Goal: Information Seeking & Learning: Learn about a topic

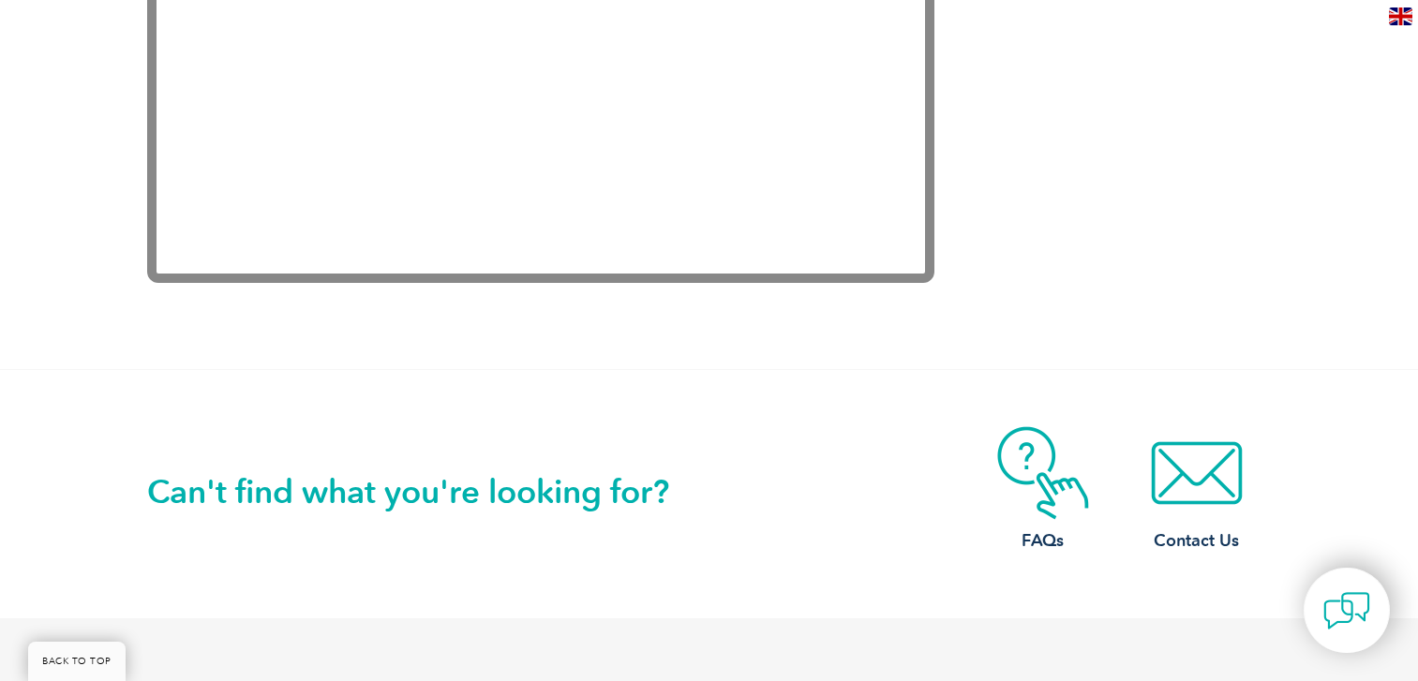
scroll to position [4031, 0]
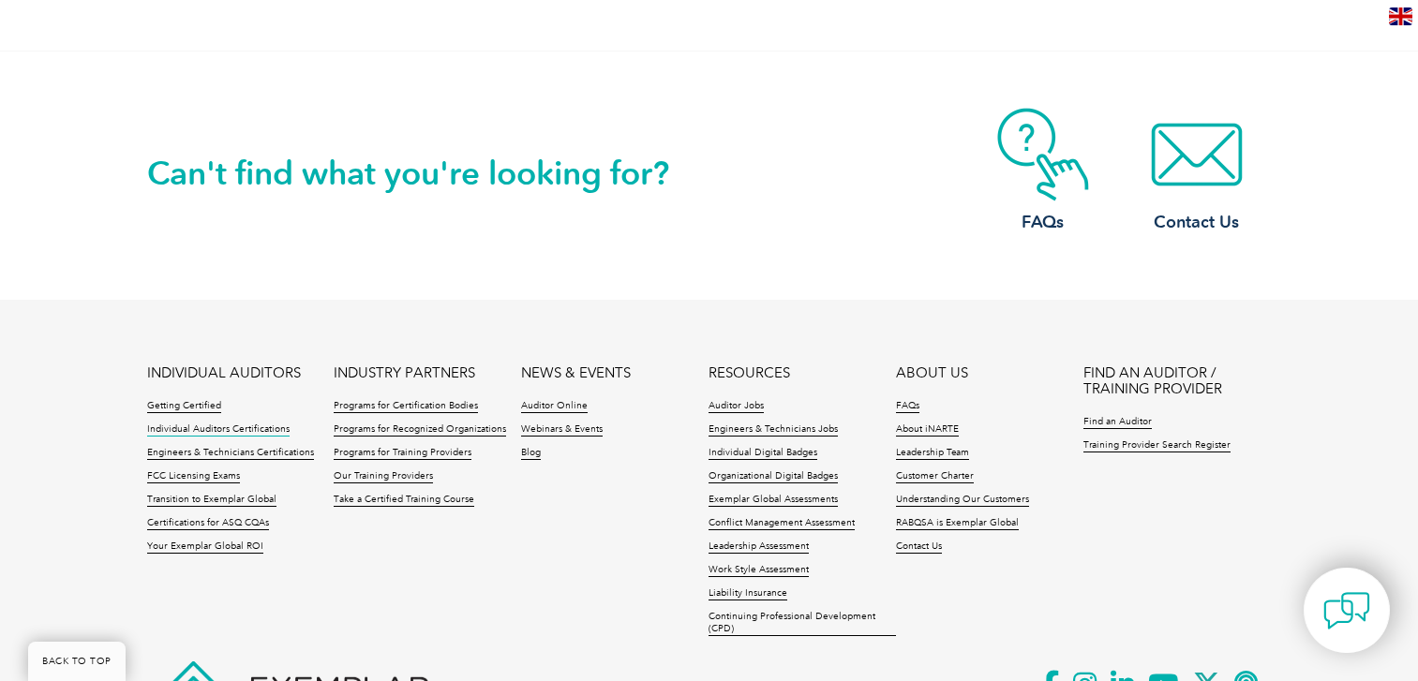
click at [259, 424] on link "Individual Auditors Certifications" at bounding box center [218, 430] width 142 height 13
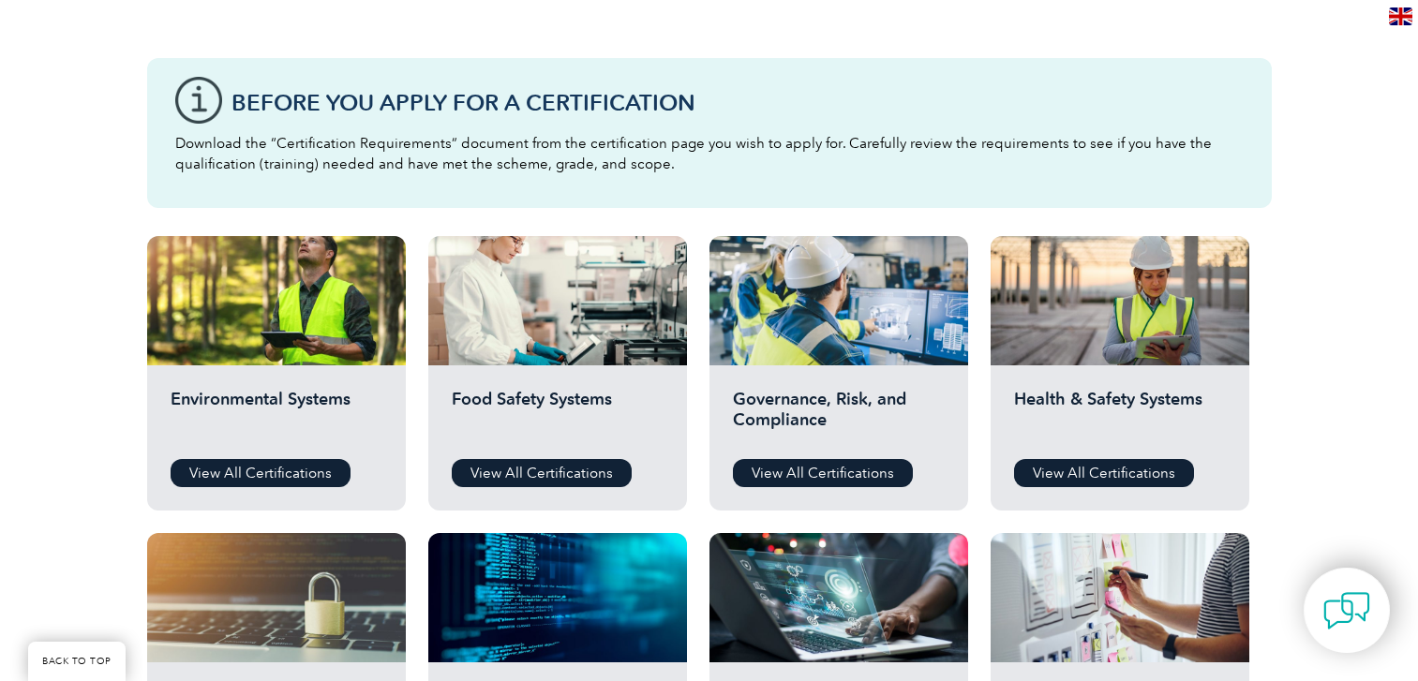
scroll to position [394, 0]
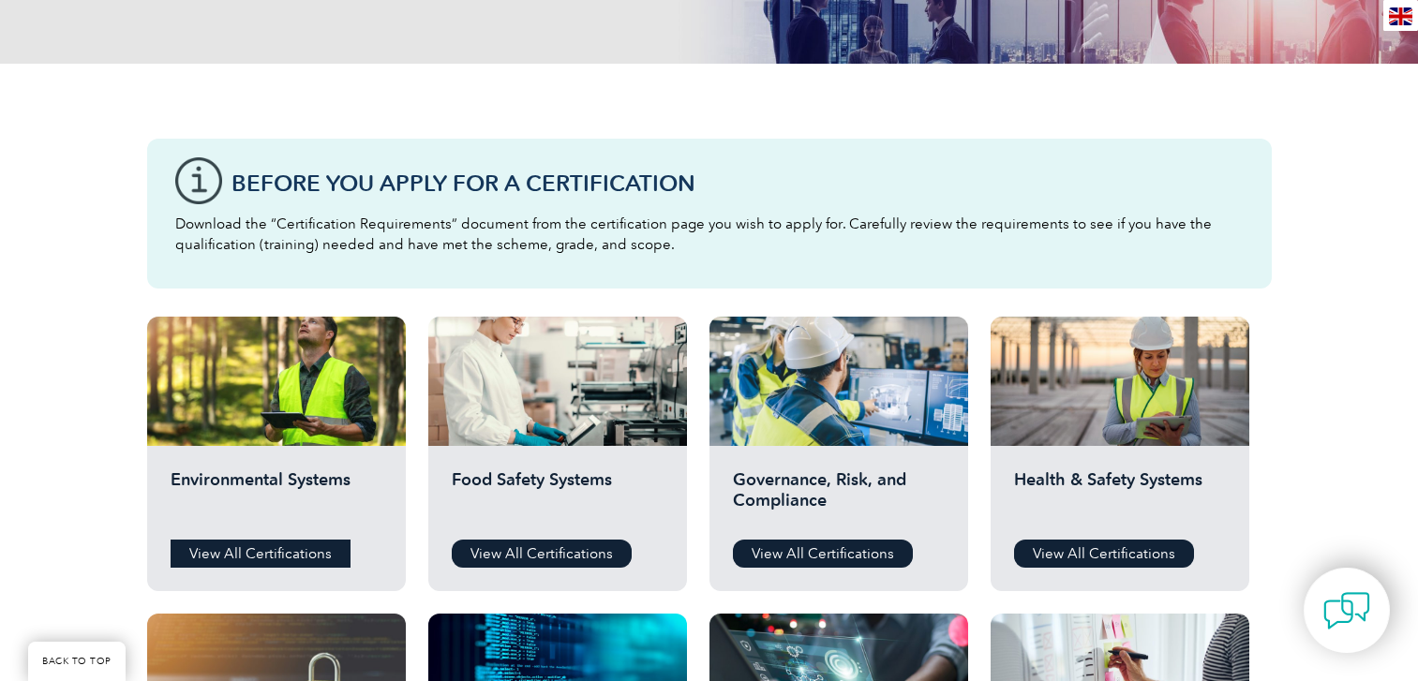
click at [297, 545] on link "View All Certifications" at bounding box center [261, 554] width 180 height 28
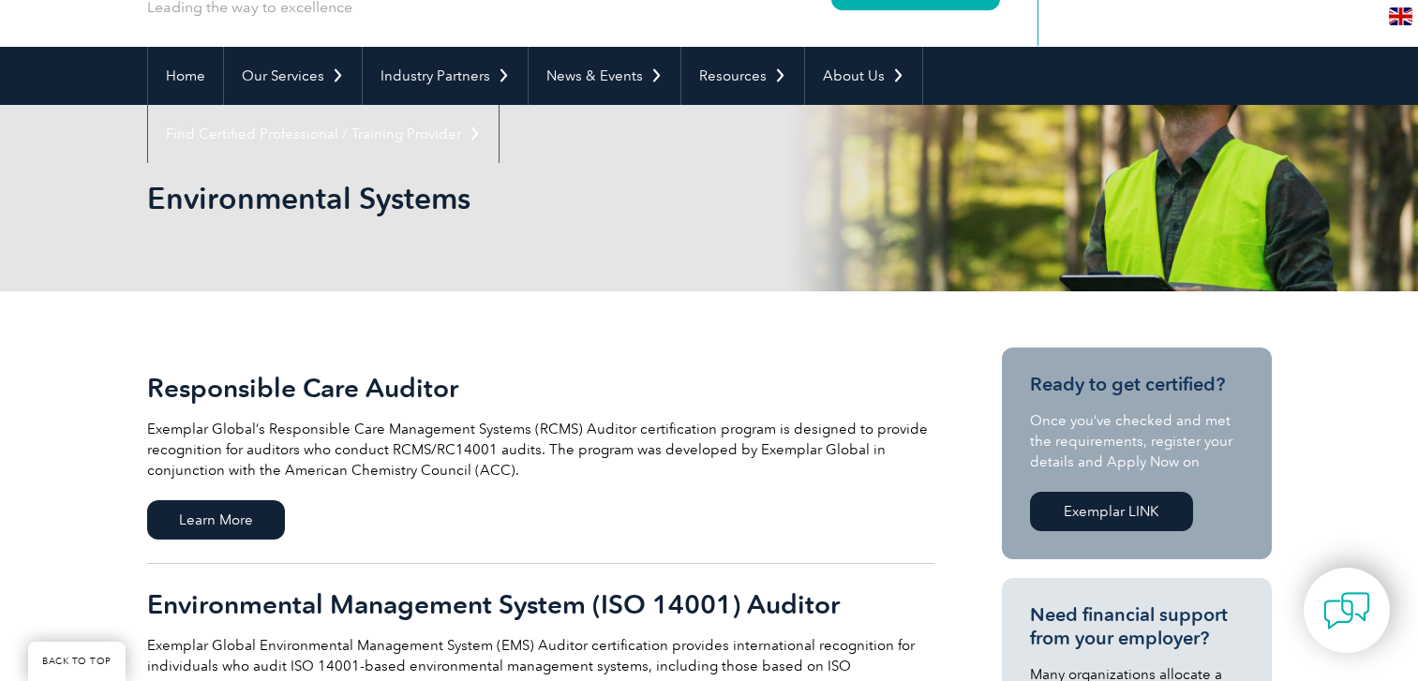
scroll to position [313, 0]
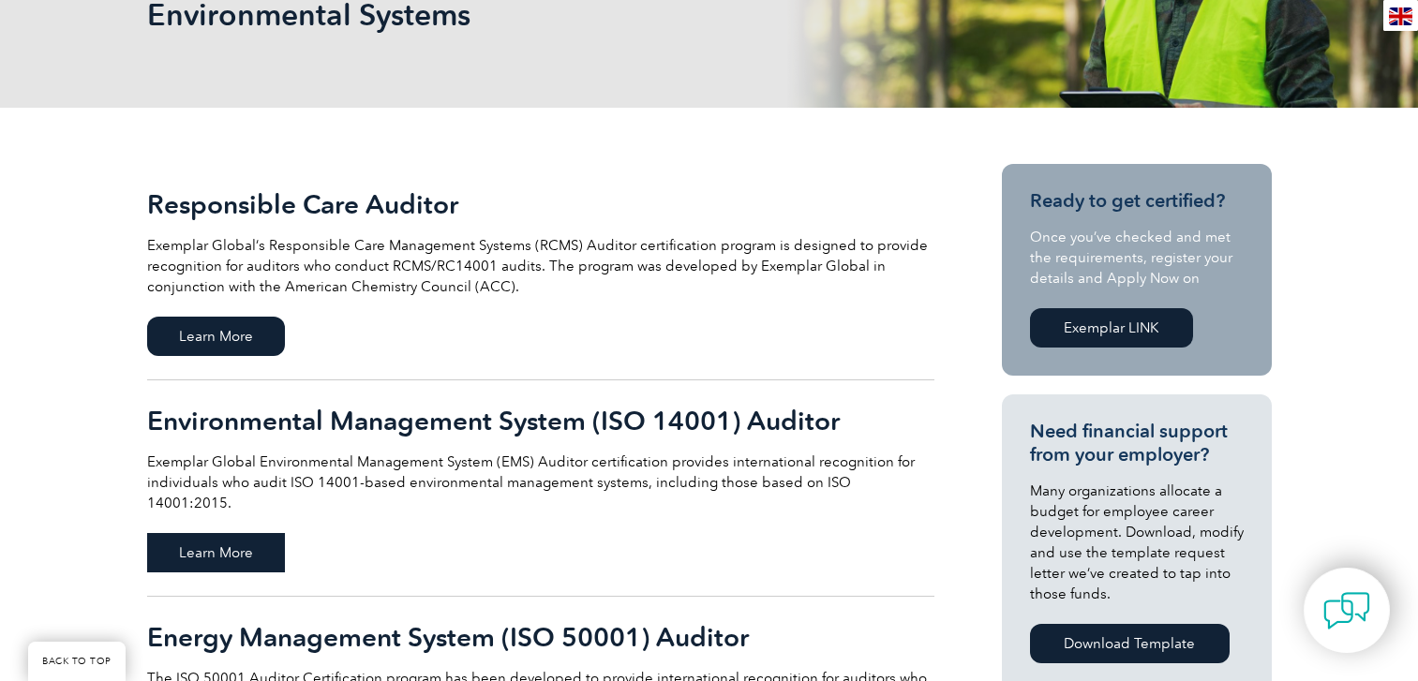
click at [239, 533] on span "Learn More" at bounding box center [216, 552] width 138 height 39
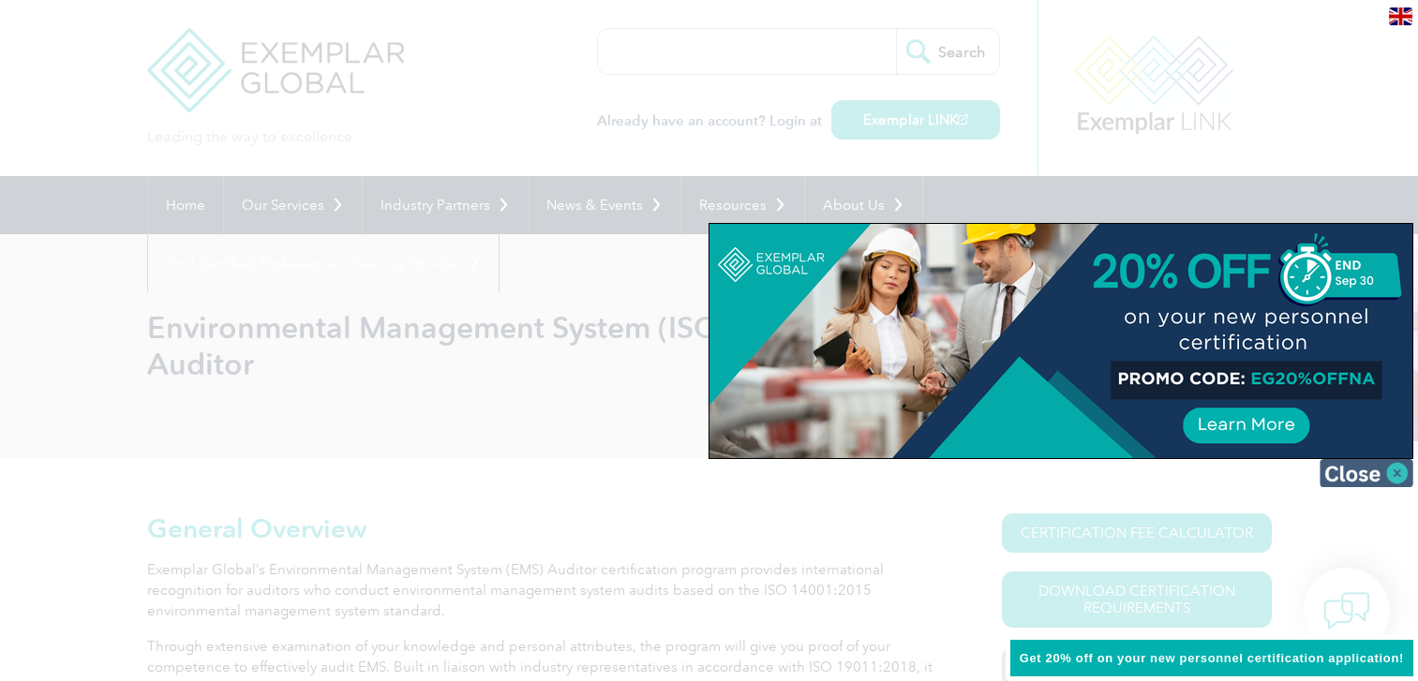
click at [1372, 476] on img at bounding box center [1366, 473] width 94 height 28
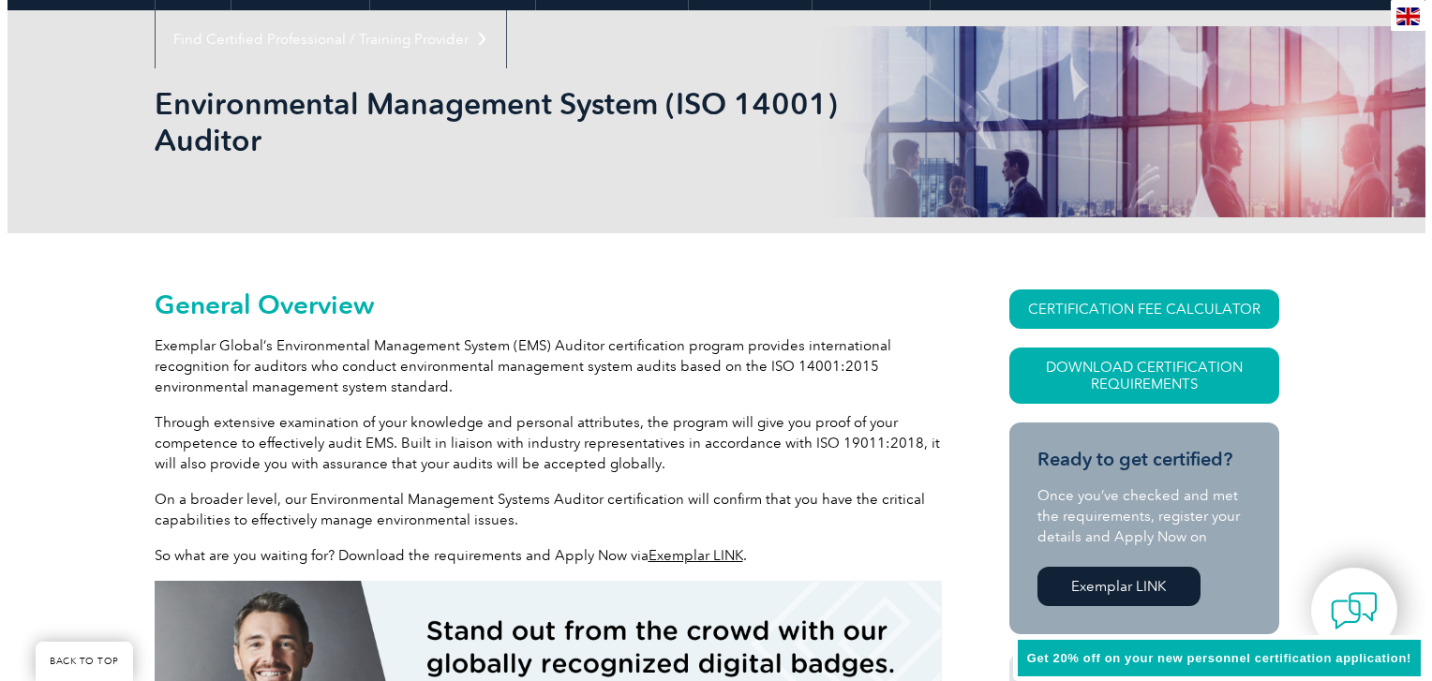
scroll to position [407, 0]
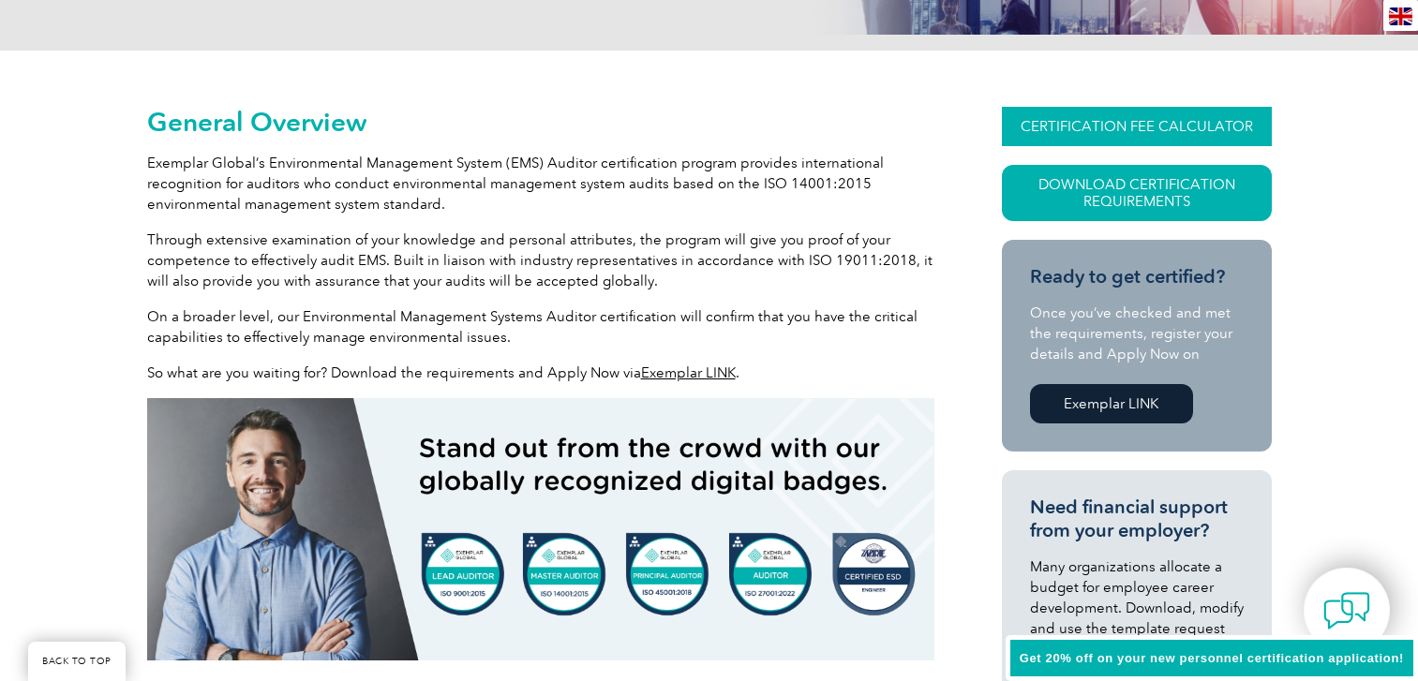
click at [1197, 124] on link "CERTIFICATION FEE CALCULATOR" at bounding box center [1137, 126] width 270 height 39
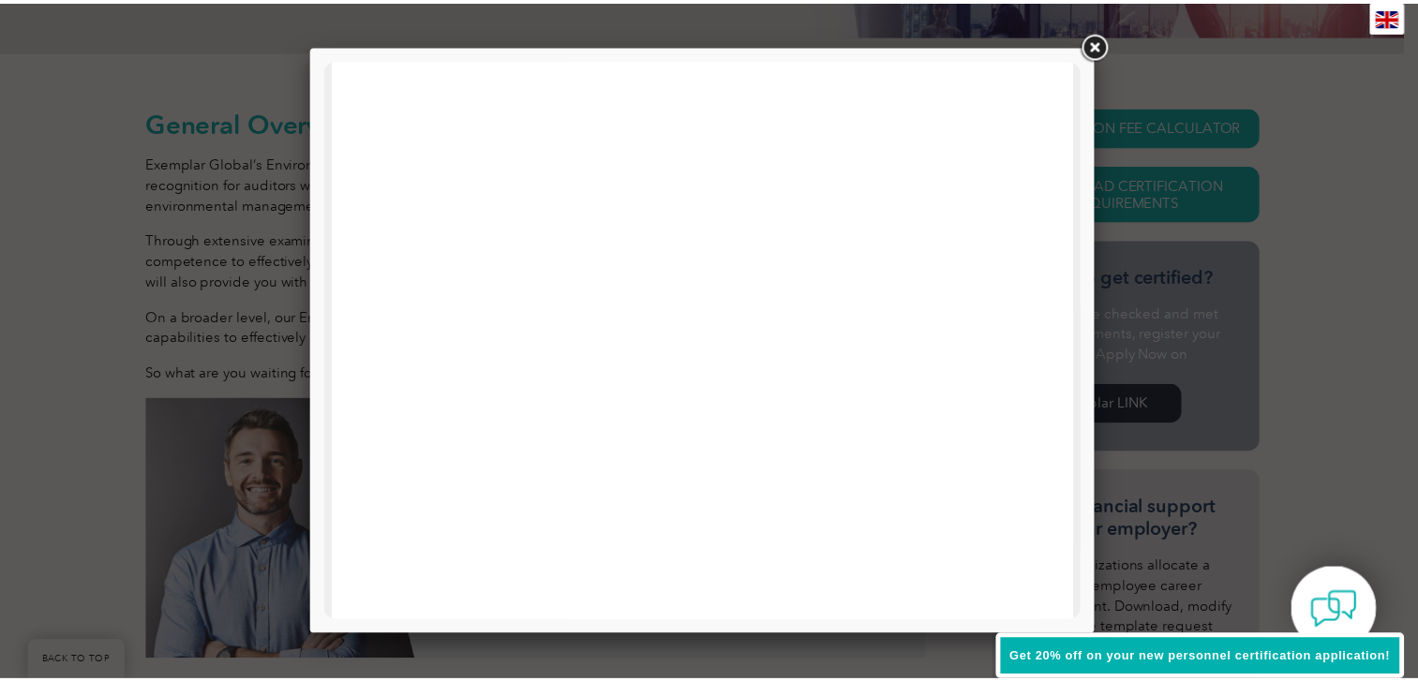
scroll to position [0, 0]
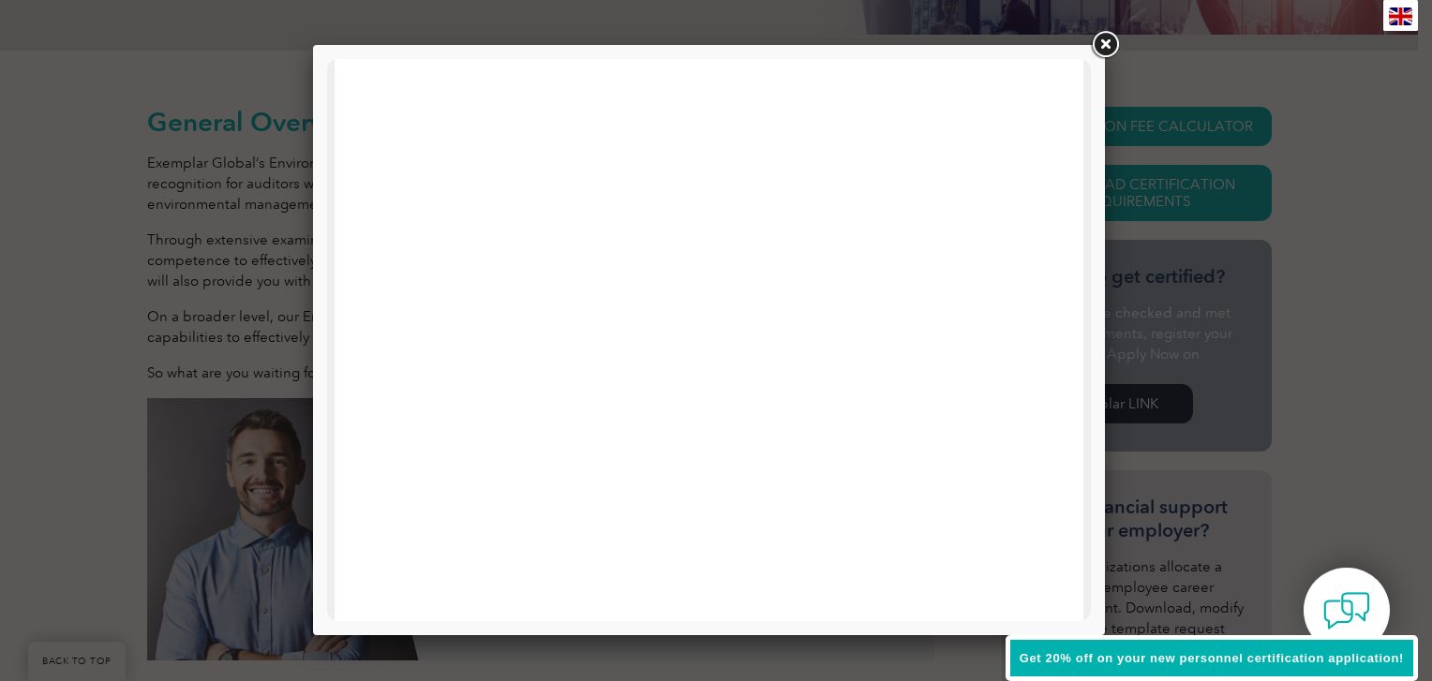
drag, startPoint x: 1086, startPoint y: 175, endPoint x: 1423, endPoint y: 165, distance: 337.5
click at [1112, 38] on link at bounding box center [1105, 45] width 34 height 34
